Goal: Register for event/course

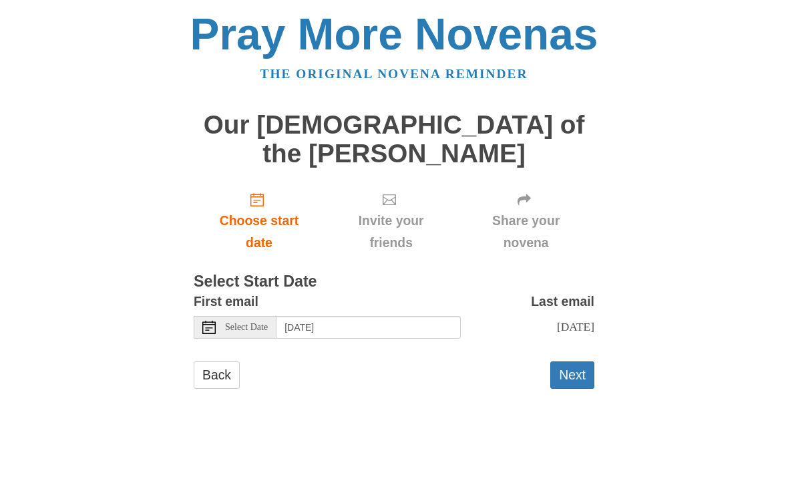
click at [214, 321] on icon at bounding box center [208, 327] width 13 height 13
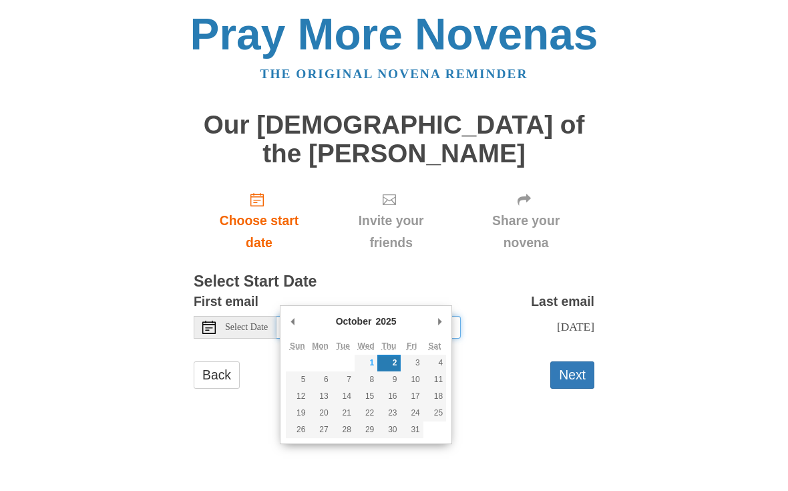
type input "Wednesday, October 1st"
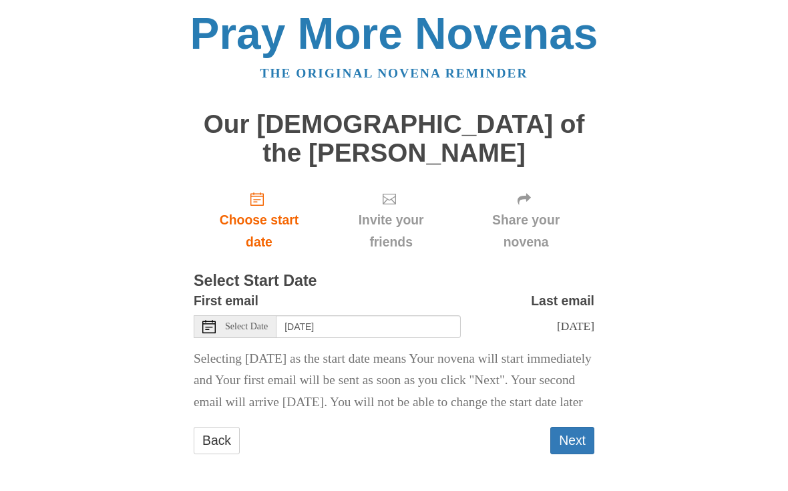
click at [575, 429] on button "Next" at bounding box center [572, 440] width 44 height 27
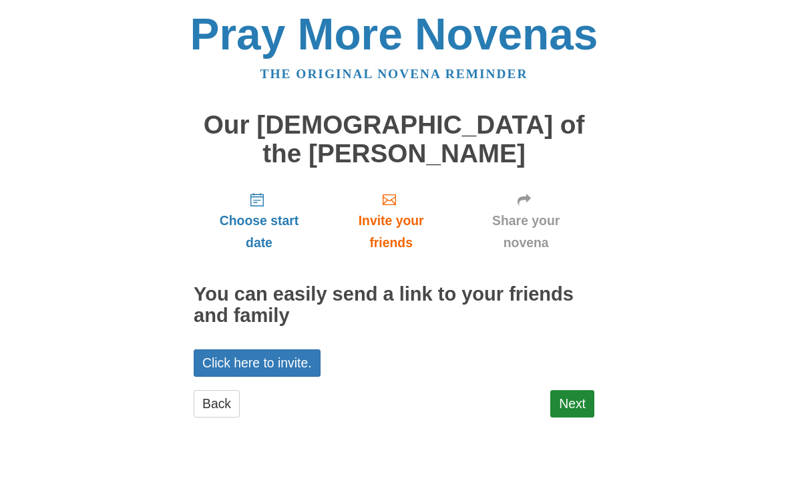
click at [287, 349] on link "Click here to invite." at bounding box center [257, 362] width 127 height 27
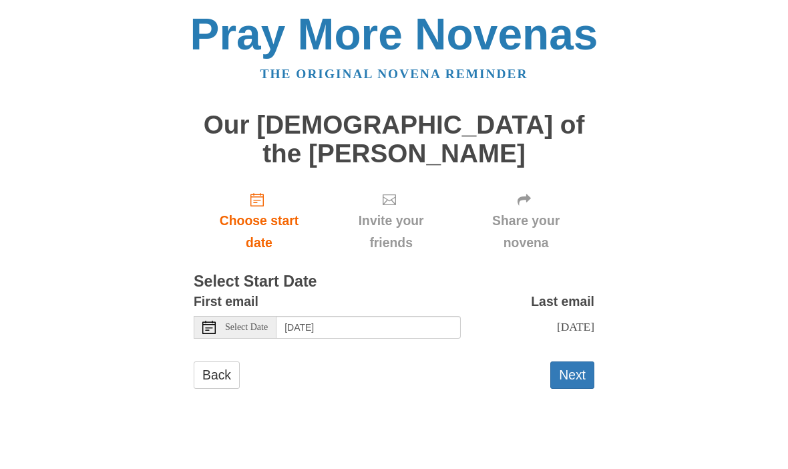
click at [578, 361] on button "Next" at bounding box center [572, 374] width 44 height 27
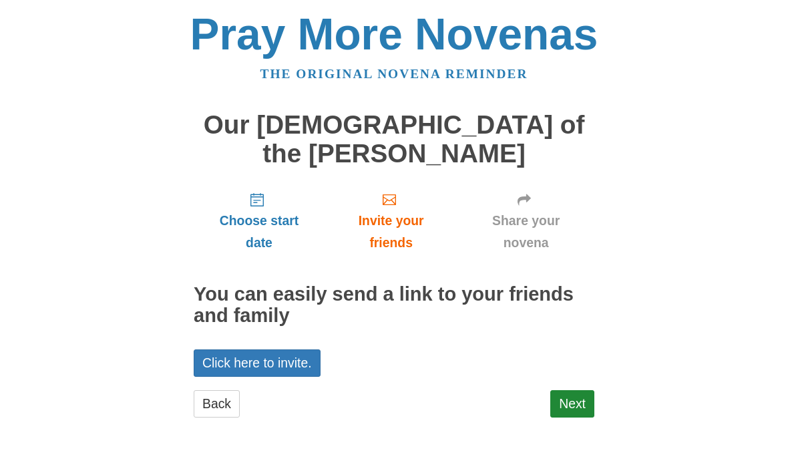
click at [574, 390] on link "Next" at bounding box center [572, 403] width 44 height 27
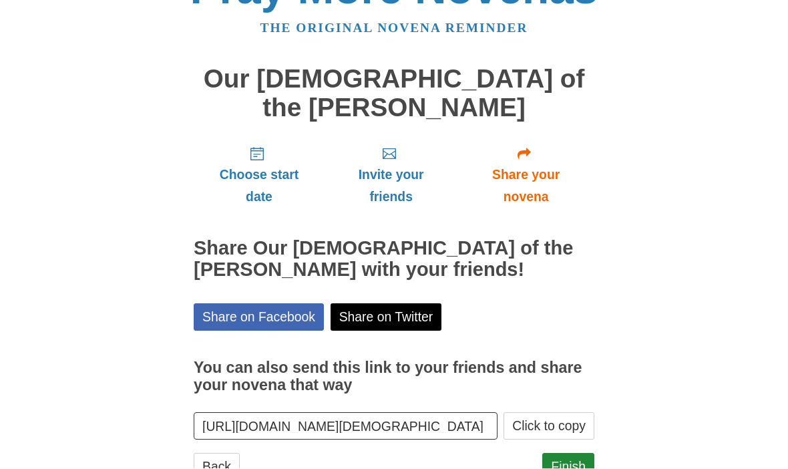
scroll to position [62, 0]
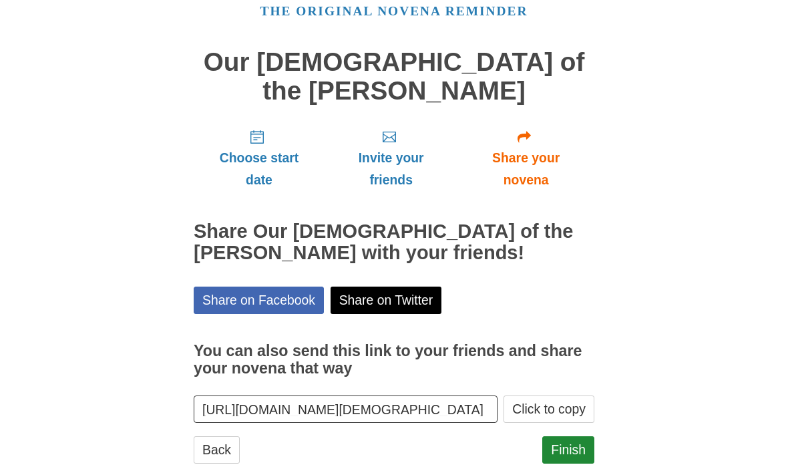
click at [578, 437] on link "Finish" at bounding box center [568, 450] width 52 height 27
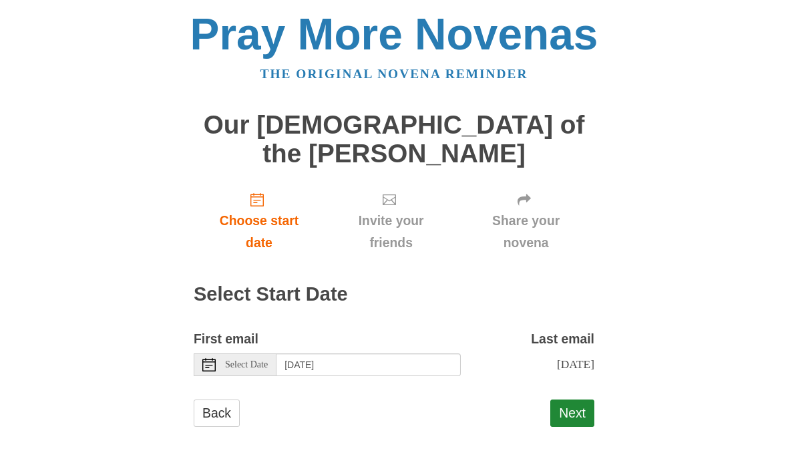
click at [574, 399] on button "Next" at bounding box center [572, 412] width 44 height 27
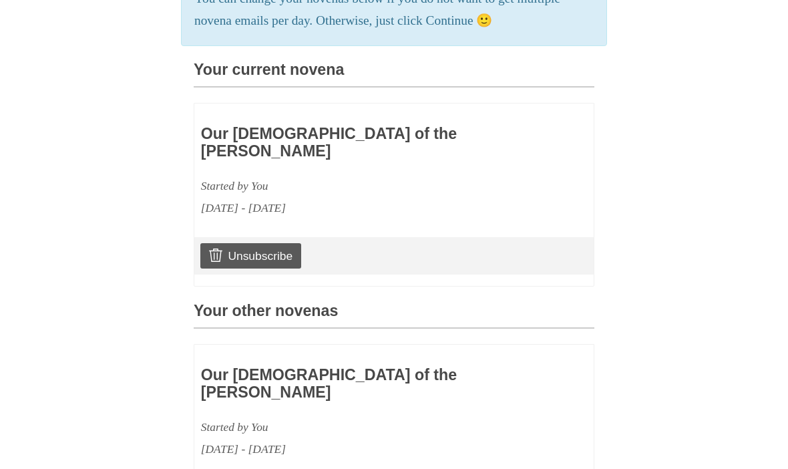
scroll to position [340, 0]
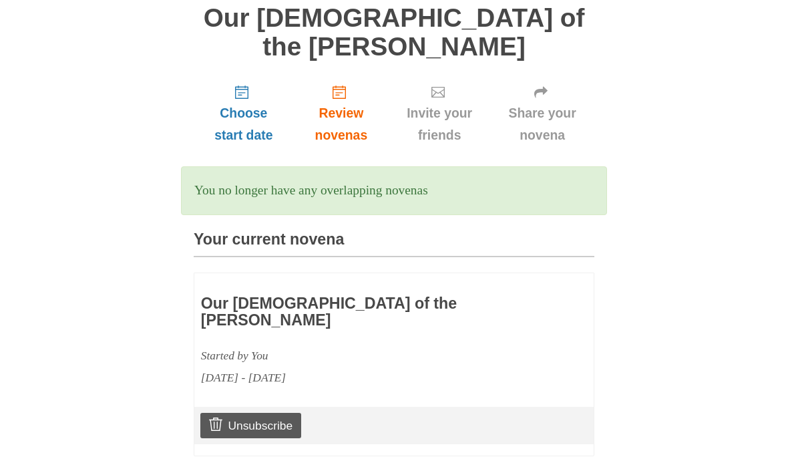
scroll to position [173, 0]
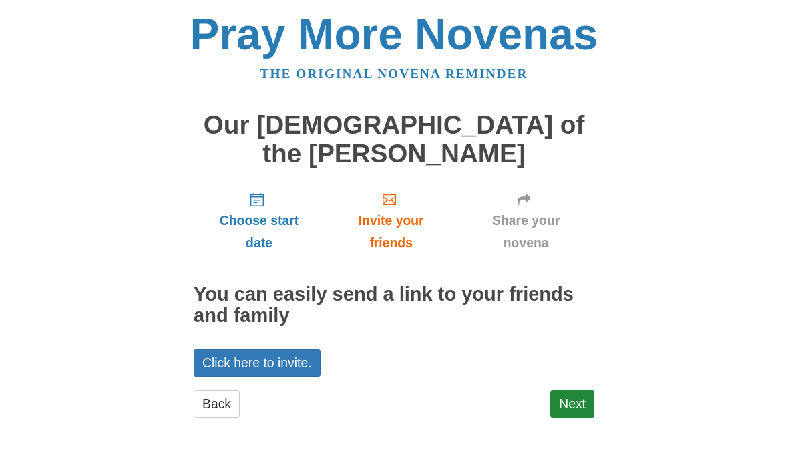
click at [579, 390] on link "Next" at bounding box center [572, 403] width 44 height 27
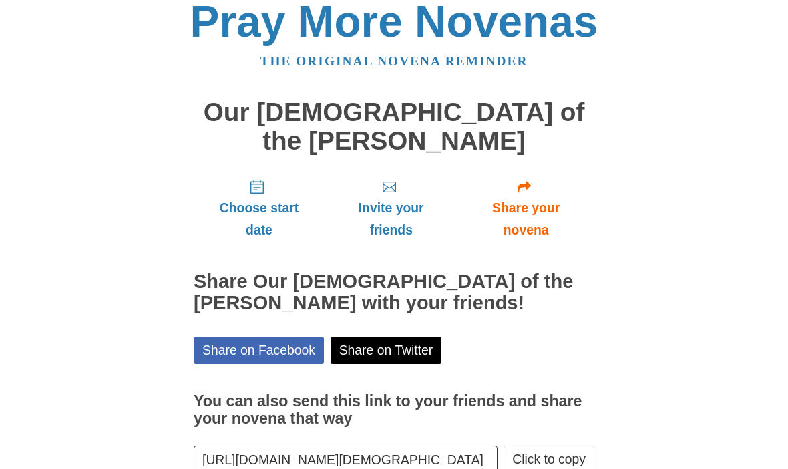
scroll to position [16, 0]
